Goal: Information Seeking & Learning: Learn about a topic

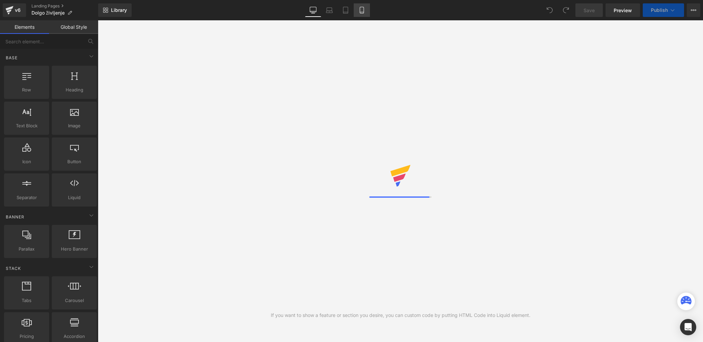
click at [359, 11] on icon at bounding box center [362, 10] width 7 height 7
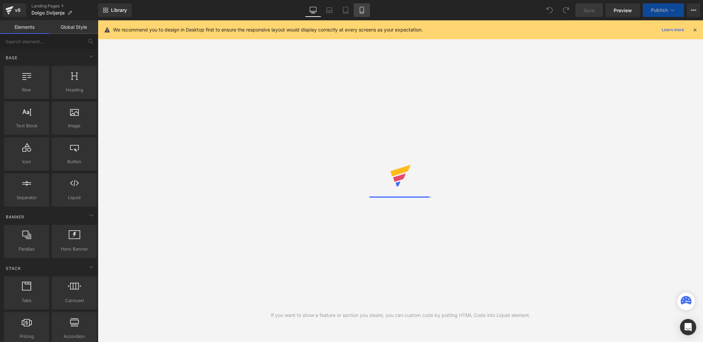
click at [362, 15] on link "Mobile" at bounding box center [362, 10] width 16 height 14
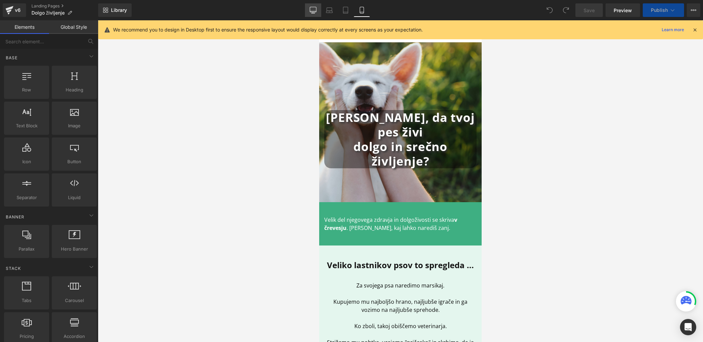
click at [309, 14] on link "Desktop" at bounding box center [313, 10] width 16 height 14
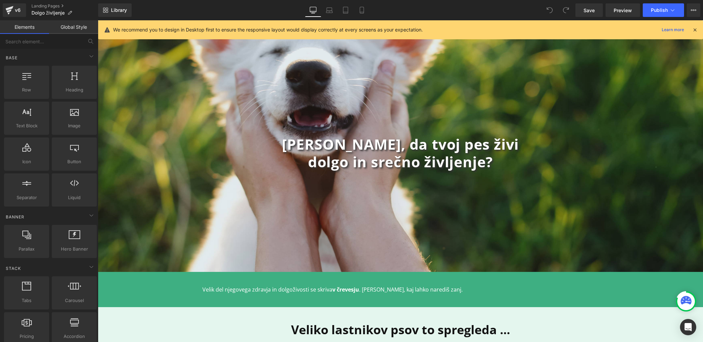
scroll to position [19, 0]
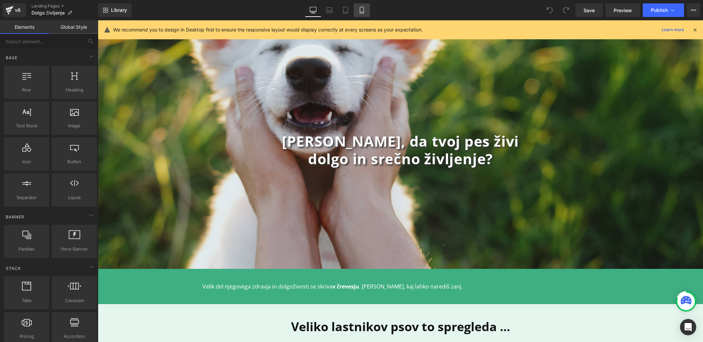
click at [364, 6] on link "Mobile" at bounding box center [362, 10] width 16 height 14
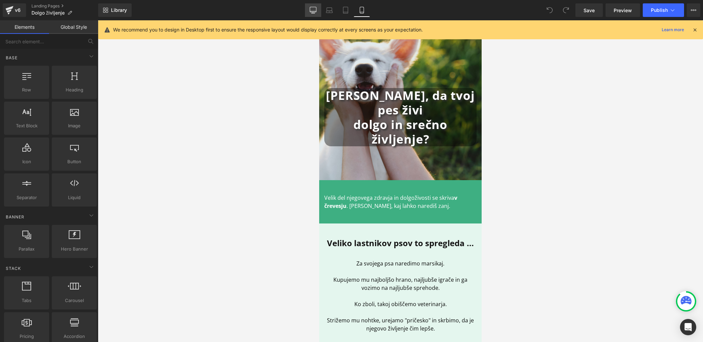
click at [310, 10] on icon at bounding box center [313, 10] width 7 height 7
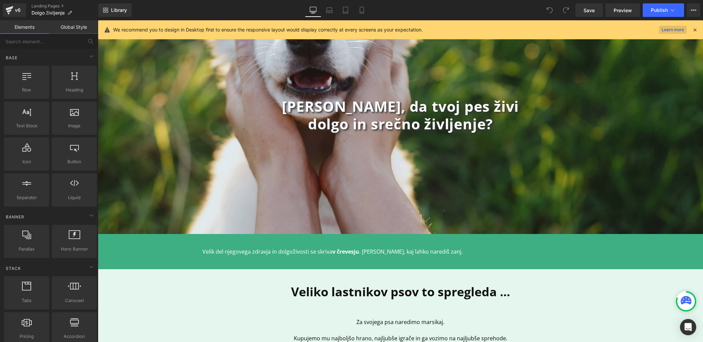
scroll to position [55, 0]
click at [698, 30] on icon at bounding box center [695, 30] width 6 height 6
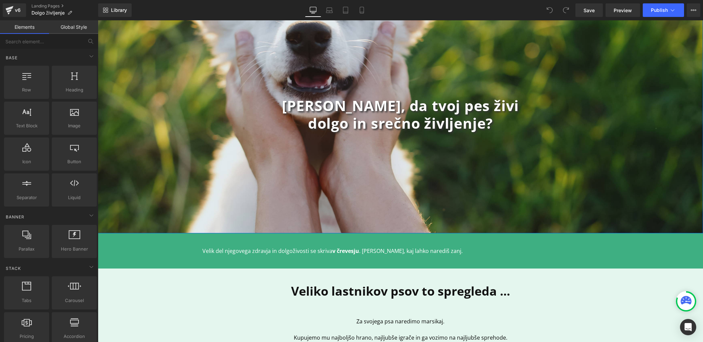
scroll to position [0, 0]
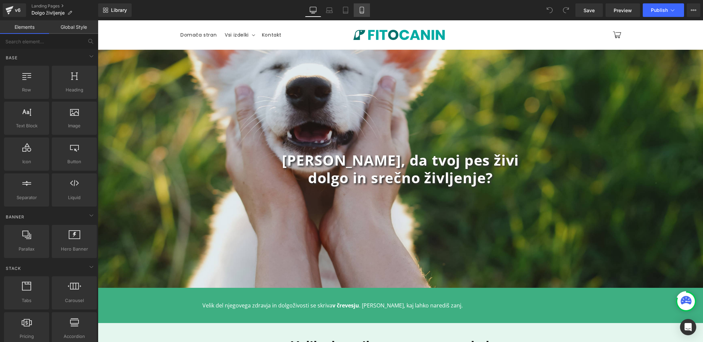
click at [365, 13] on icon at bounding box center [362, 10] width 7 height 7
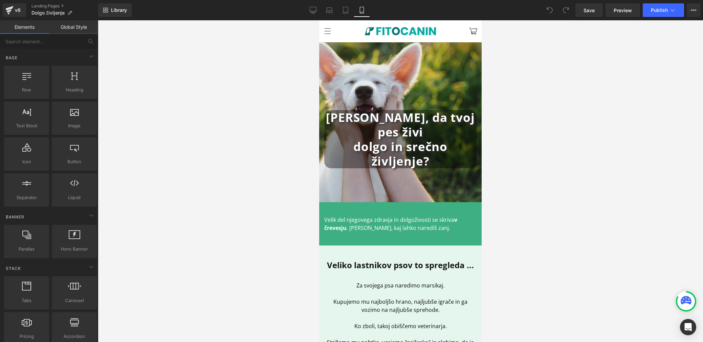
scroll to position [22, 0]
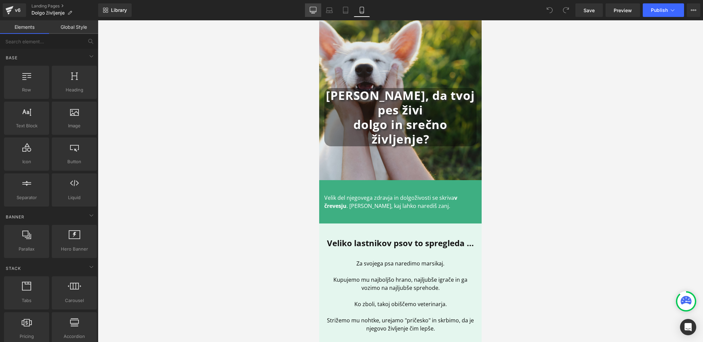
click at [313, 7] on icon at bounding box center [313, 10] width 7 height 7
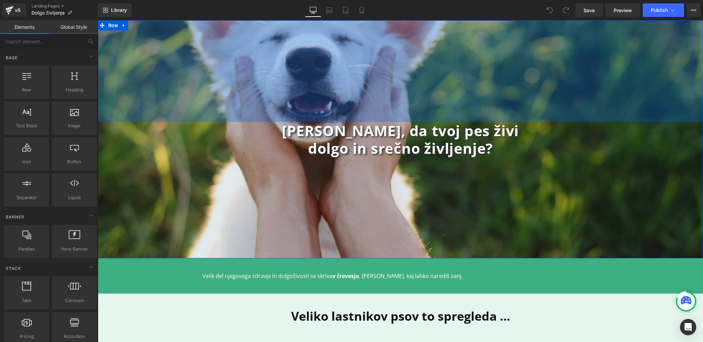
scroll to position [0, 0]
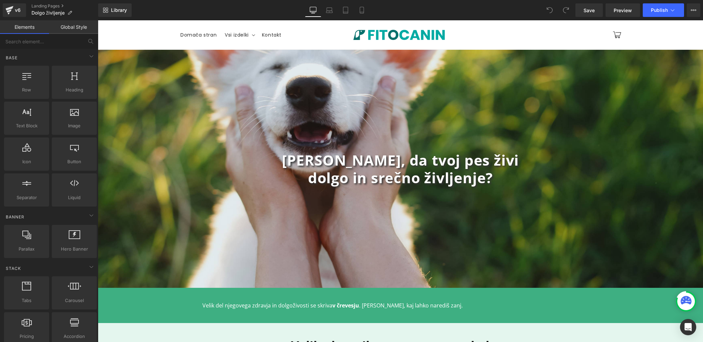
drag, startPoint x: 357, startPoint y: 8, endPoint x: 294, endPoint y: 98, distance: 109.3
click at [357, 8] on link "Mobile" at bounding box center [362, 10] width 16 height 14
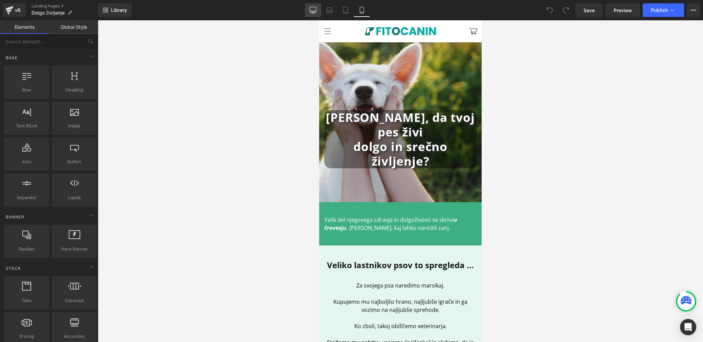
click at [312, 9] on icon at bounding box center [313, 10] width 7 height 7
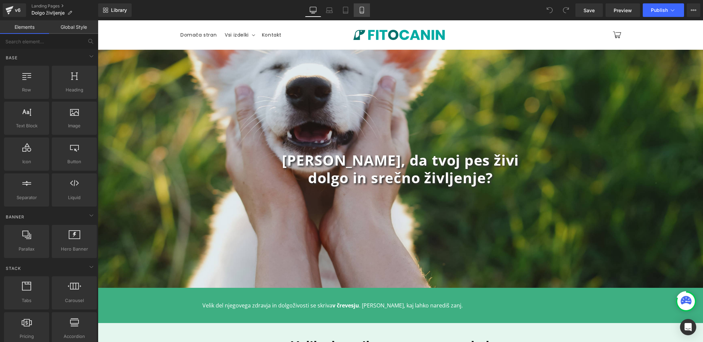
click at [360, 7] on icon at bounding box center [362, 10] width 7 height 7
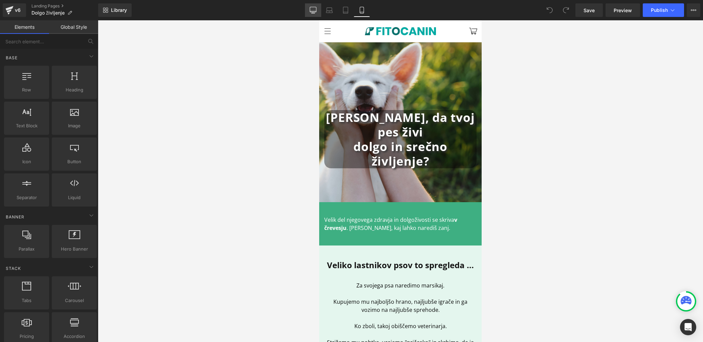
click at [305, 7] on link "Desktop" at bounding box center [313, 10] width 16 height 14
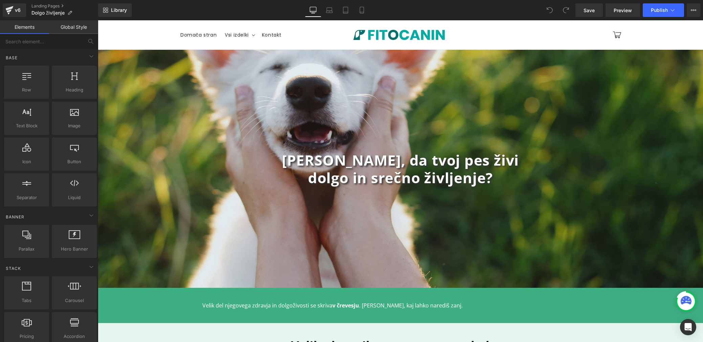
scroll to position [29, 0]
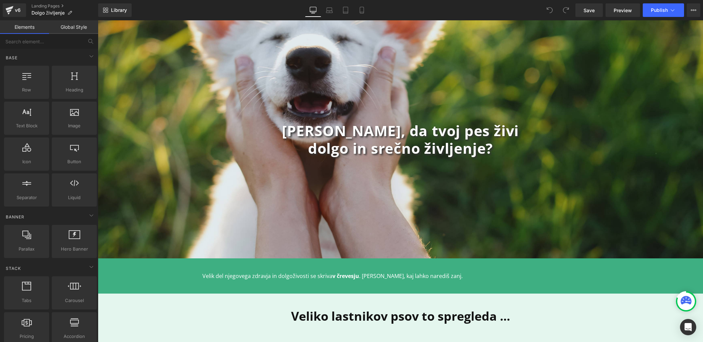
click at [98, 20] on div "300px" at bounding box center [98, 20] width 0 height 0
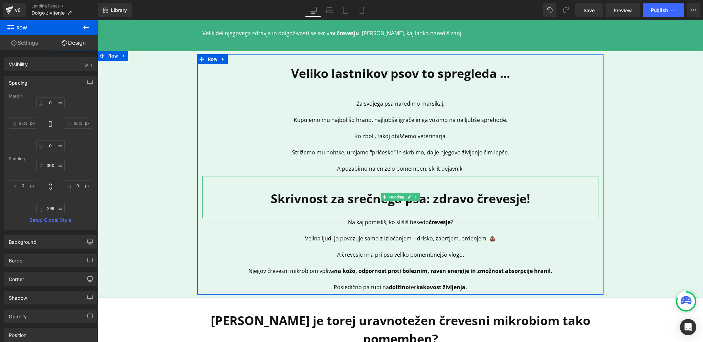
scroll to position [272, 0]
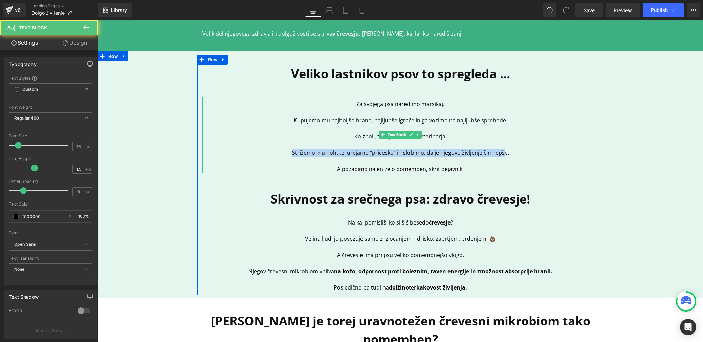
drag, startPoint x: 298, startPoint y: 153, endPoint x: 505, endPoint y: 151, distance: 207.2
click at [505, 151] on p "Strižemo mu nohtke, urejamo "pričesko" in skrbimo, da je njegovo življenje čim …" at bounding box center [400, 153] width 396 height 8
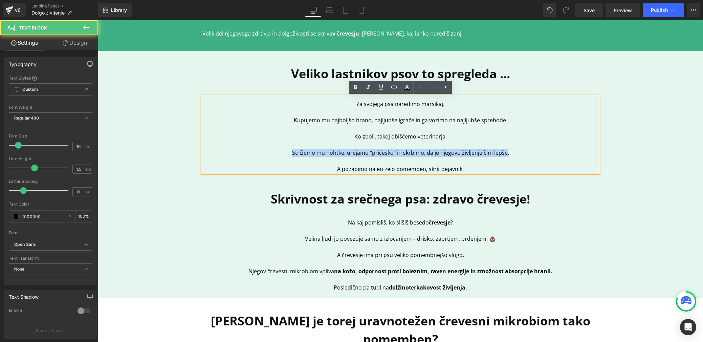
click at [505, 151] on p "Strižemo mu nohtke, urejamo "pričesko" in skrbimo, da je njegovo življenje čim …" at bounding box center [400, 153] width 396 height 8
click at [168, 150] on div "Veliko lastnikov psov to spregleda ... Heading Za svojega psa naredimo marsikaj…" at bounding box center [400, 175] width 605 height 240
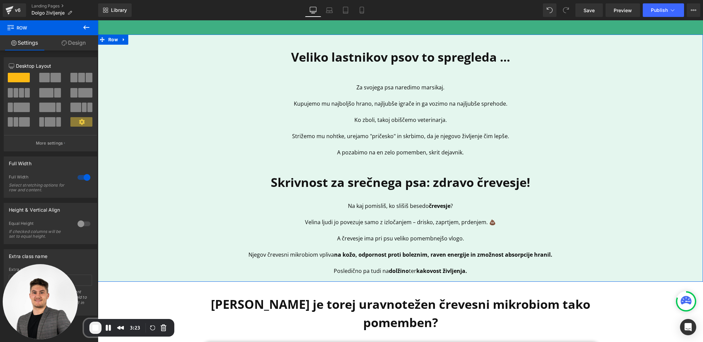
scroll to position [283, 0]
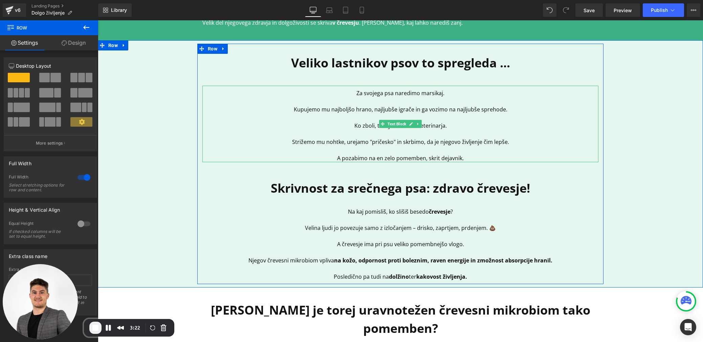
click at [308, 145] on p "Strižemo mu nohtke, urejamo "pričesko" in skrbimo, da je njegovo življenje čim …" at bounding box center [400, 142] width 396 height 8
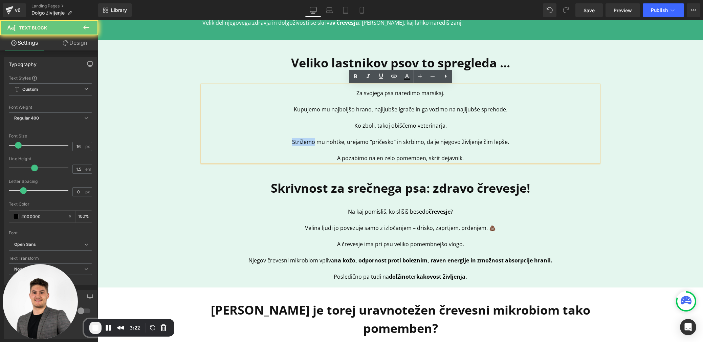
click at [308, 145] on p "Strižemo mu nohtke, urejamo "pričesko" in skrbimo, da je njegovo življenje čim …" at bounding box center [400, 142] width 396 height 8
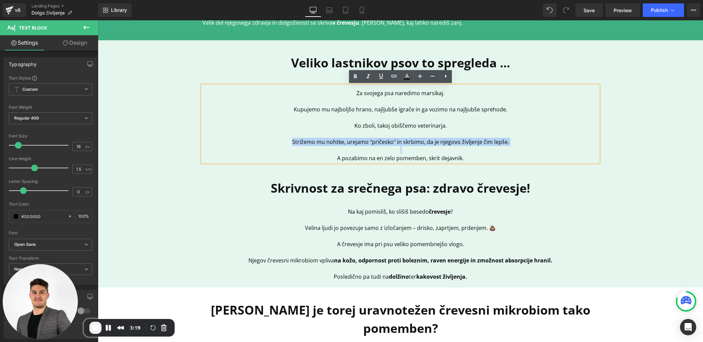
click at [362, 144] on p "Strižemo mu nohtke, urejamo "pričesko" in skrbimo, da je njegovo življenje čim …" at bounding box center [400, 142] width 396 height 8
click at [348, 144] on p "Strižemo mu nohtke, urejamo "pričesko" in skrbimo, da je njegovo življenje čim …" at bounding box center [400, 142] width 396 height 8
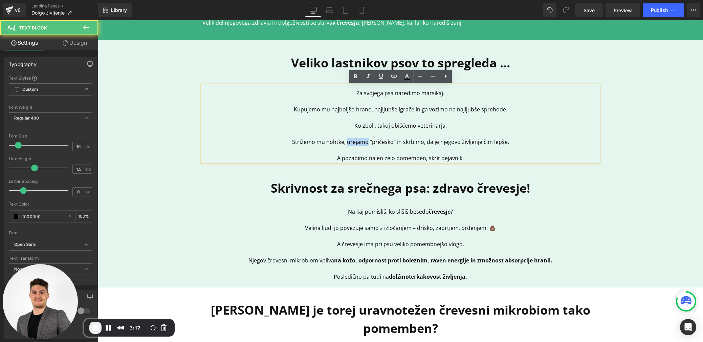
click at [348, 144] on p "Strižemo mu nohtke, urejamo "pričesko" in skrbimo, da je njegovo življenje čim …" at bounding box center [400, 142] width 396 height 8
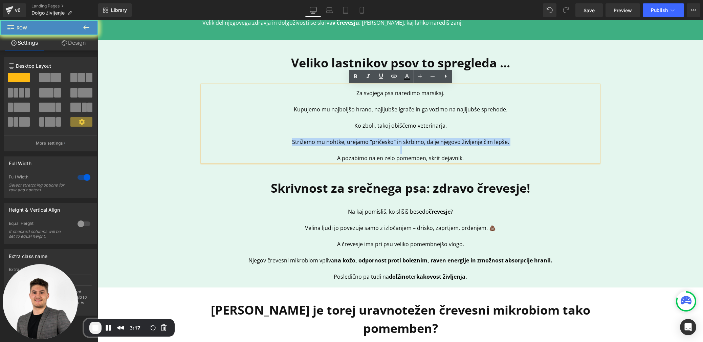
click at [150, 147] on div "Veliko lastnikov psov to spregleda ... Heading Za svojega psa naredimo marsikaj…" at bounding box center [400, 164] width 605 height 240
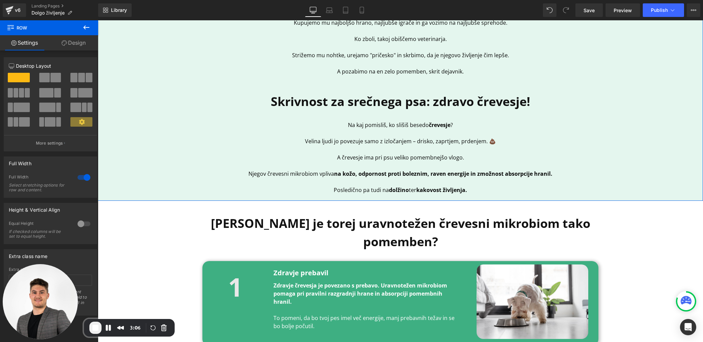
scroll to position [370, 0]
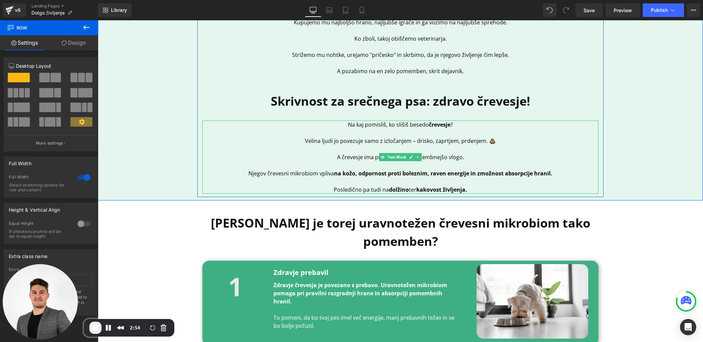
click at [260, 175] on p "Njegov črevesni mikrobiom vpliva na kožo, odpornost proti boleznim, raven energ…" at bounding box center [400, 173] width 396 height 8
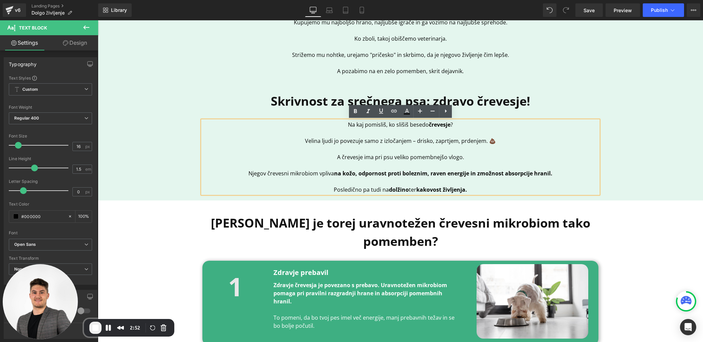
drag, startPoint x: 248, startPoint y: 174, endPoint x: 536, endPoint y: 192, distance: 289.0
click at [536, 192] on div "Na kaj pomisliš, ko slišiš besedo črevesje ? Velina ljudi jo povezuje samo z iz…" at bounding box center [400, 157] width 396 height 73
click at [481, 186] on p "Posledično pa tudi na dolžino ter kakovost življenja." at bounding box center [400, 190] width 396 height 8
drag, startPoint x: 477, startPoint y: 191, endPoint x: 251, endPoint y: 172, distance: 227.0
click at [251, 172] on div "Na kaj pomisliš, ko slišiš besedo črevesje ? Velina ljudi jo povezuje samo z iz…" at bounding box center [400, 157] width 396 height 73
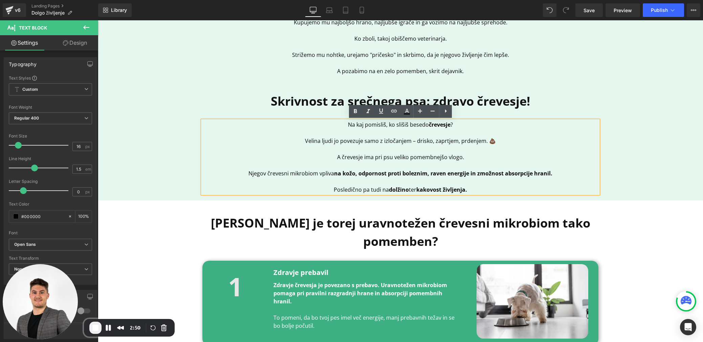
click at [251, 172] on p "Njegov črevesni mikrobiom vpliva na kožo, odpornost proti boleznim, raven energ…" at bounding box center [400, 173] width 396 height 8
click at [315, 99] on b "Skrivnost za srečnega psa: zdravo črevesje!" at bounding box center [400, 101] width 259 height 17
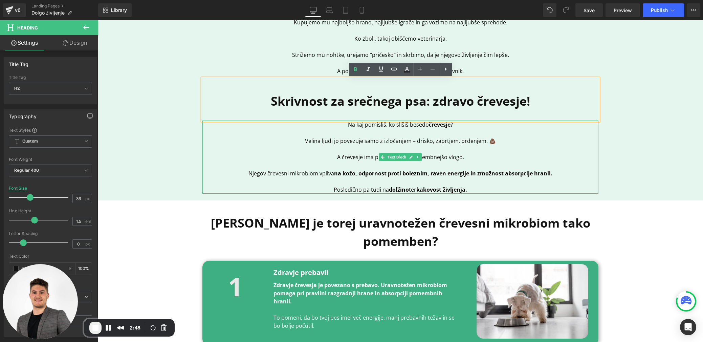
click at [342, 129] on p "Velina ljudi jo povezuje samo z izločanjem – drisko, zaprtjem, prdenjem. 💩" at bounding box center [400, 137] width 396 height 16
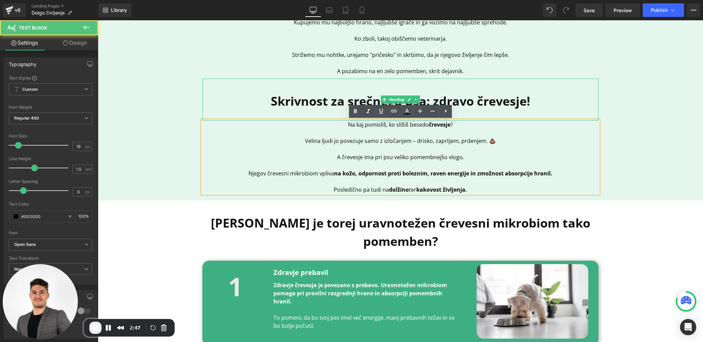
click at [291, 103] on b "Skrivnost za srečnega psa: zdravo črevesje!" at bounding box center [400, 101] width 259 height 17
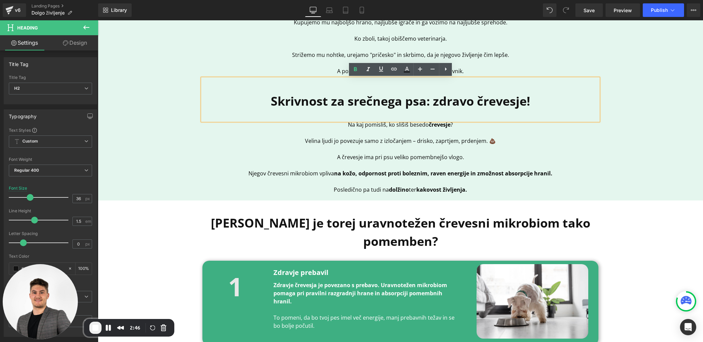
click at [165, 141] on div "Veliko lastnikov psov to spregleda ... Heading Za svojega psa naredimo marsikaj…" at bounding box center [400, 77] width 605 height 240
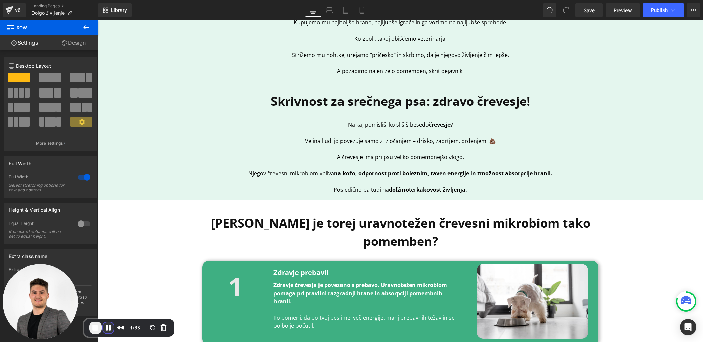
click at [108, 324] on button "Pause Recording" at bounding box center [108, 327] width 11 height 11
click at [107, 330] on span "Play Recording" at bounding box center [108, 328] width 8 height 8
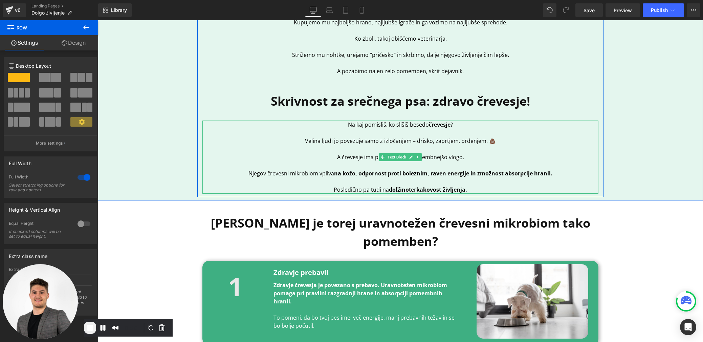
click at [442, 161] on p at bounding box center [400, 165] width 396 height 8
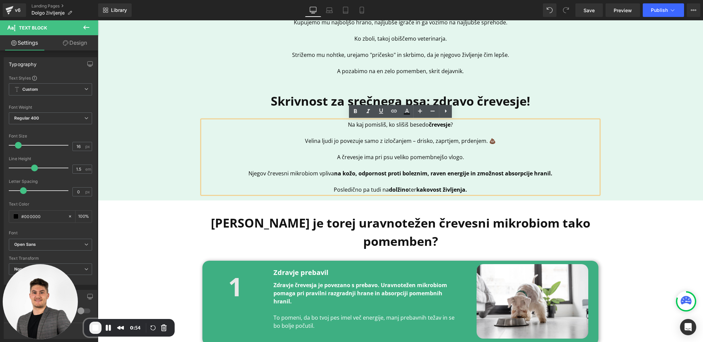
drag, startPoint x: 464, startPoint y: 156, endPoint x: 344, endPoint y: 125, distance: 123.7
click at [345, 125] on div "Na kaj pomisliš, ko slišiš besedo črevesje ? Velina ljudi jo povezuje samo z iz…" at bounding box center [400, 157] width 396 height 73
click at [343, 172] on strong "na kožo, odpornost proti boleznim, raven energije in zmožnost absorpcije hranil." at bounding box center [443, 173] width 218 height 7
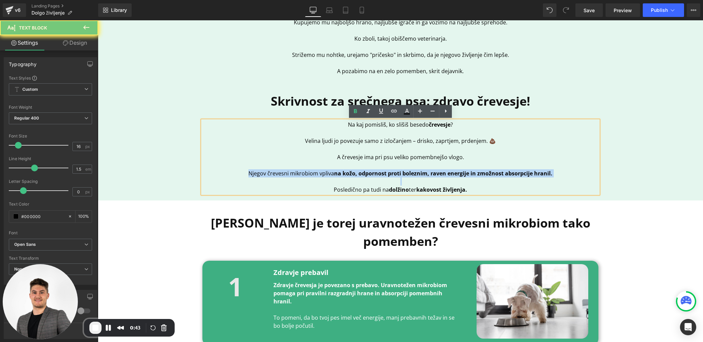
click at [343, 172] on strong "na kožo, odpornost proti boleznim, raven energije in zmožnost absorpcije hranil." at bounding box center [443, 173] width 218 height 7
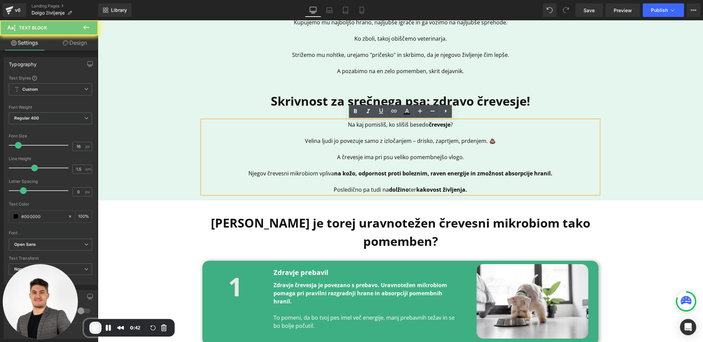
click at [369, 175] on strong "na kožo, odpornost proti boleznim, raven energije in zmožnost absorpcije hranil." at bounding box center [443, 173] width 218 height 7
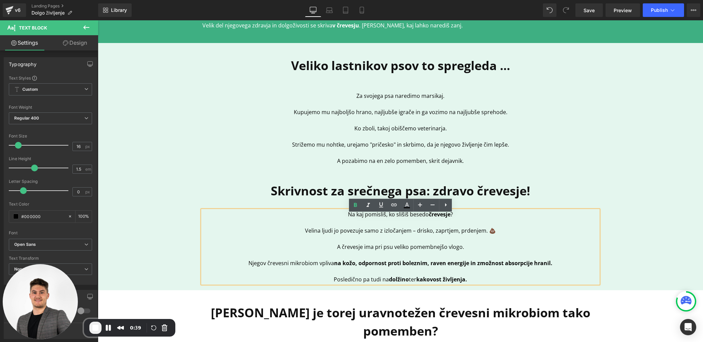
scroll to position [276, 0]
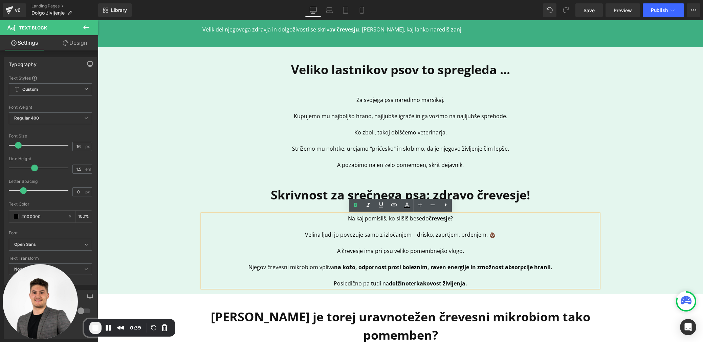
click at [292, 87] on div "Veliko lastnikov psov to spregleda ..." at bounding box center [400, 75] width 396 height 28
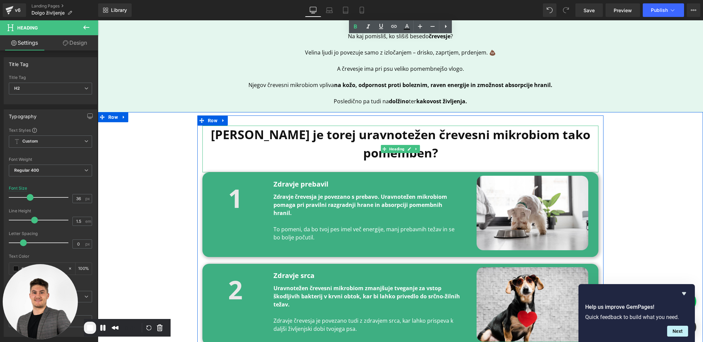
scroll to position [458, 0]
